Goal: Connect with others: Connect with others

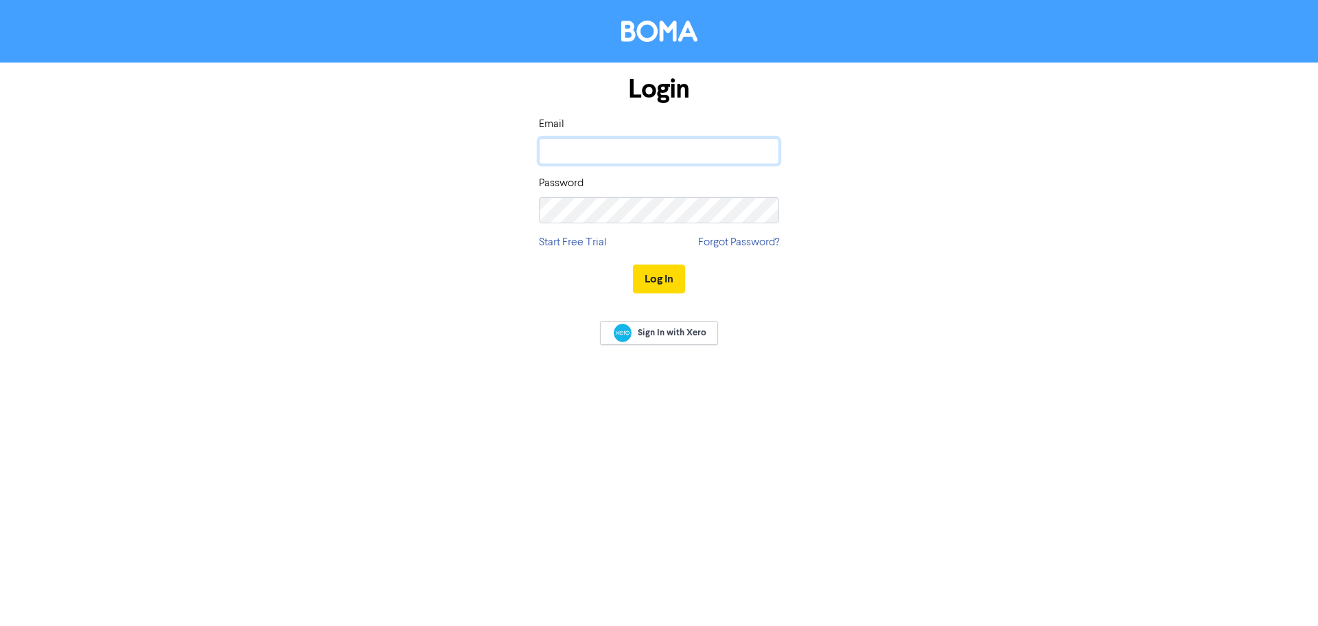
click at [547, 160] on input "email" at bounding box center [659, 151] width 240 height 26
type input "[EMAIL_ADDRESS][DOMAIN_NAME]"
click at [633, 264] on button "Log In" at bounding box center [659, 278] width 52 height 29
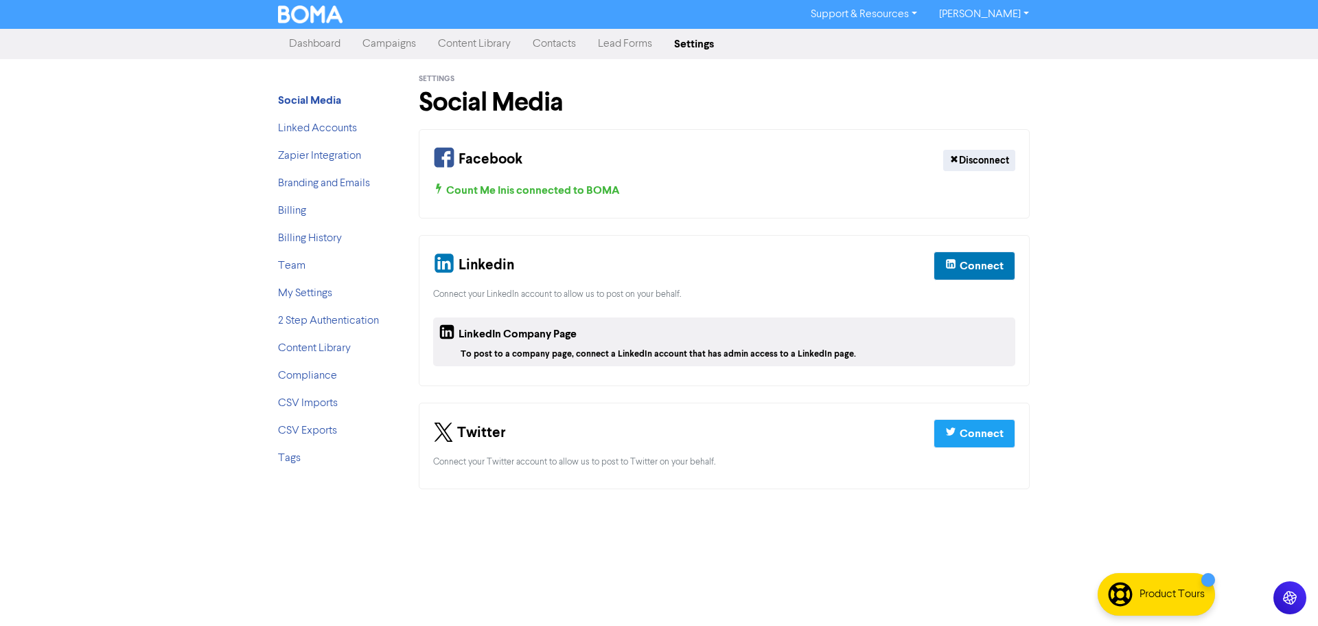
click at [1022, 272] on div "Linkedin Connect Connect your LinkedIn account to allow us to post on your beha…" at bounding box center [724, 310] width 611 height 151
click at [964, 268] on div "Connect" at bounding box center [982, 266] width 44 height 16
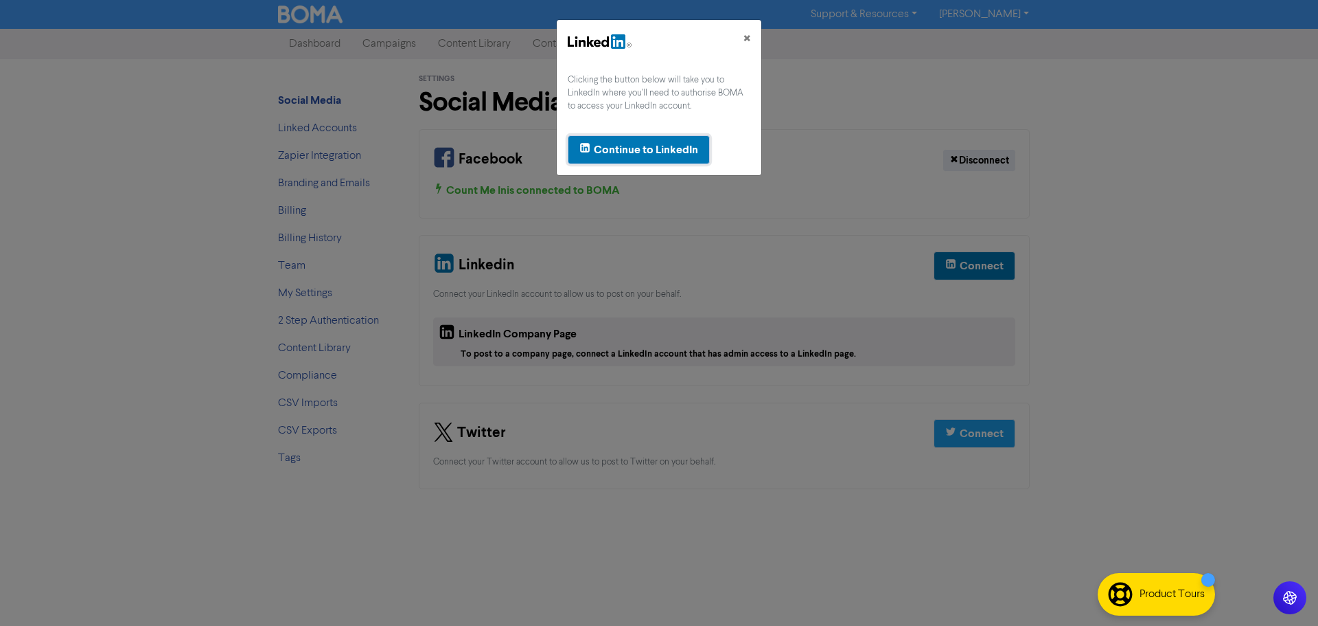
click at [669, 139] on button "Continue to LinkedIn" at bounding box center [639, 149] width 142 height 29
